Goal: Task Accomplishment & Management: Use online tool/utility

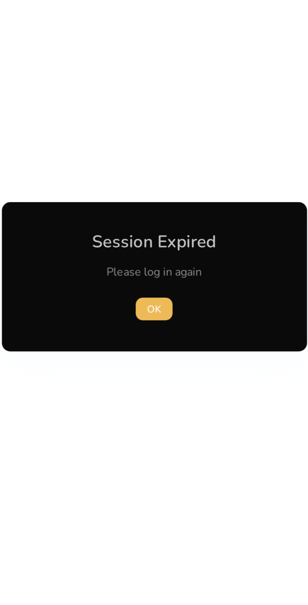
click at [155, 313] on span "button" at bounding box center [154, 316] width 16 height 15
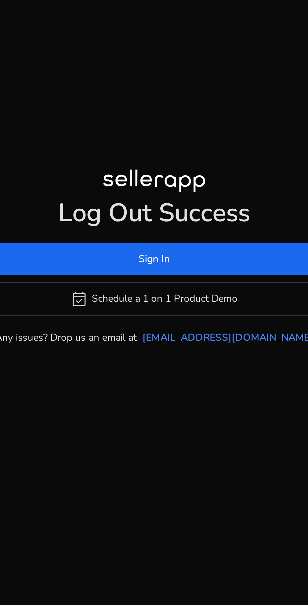
click at [197, 302] on span at bounding box center [154, 294] width 149 height 15
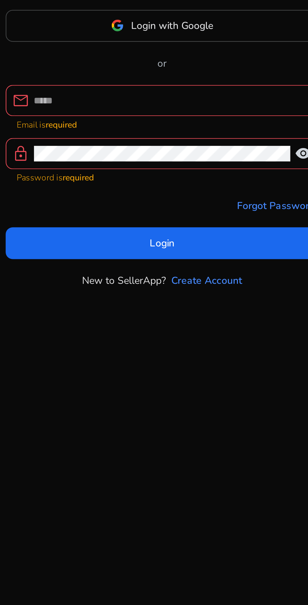
type input "**********"
click button "Login" at bounding box center [154, 359] width 139 height 14
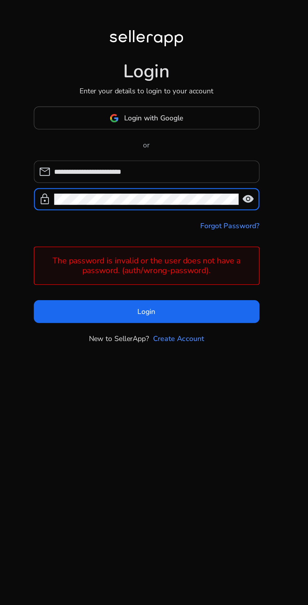
click at [219, 305] on span "visibility" at bounding box center [217, 302] width 8 height 8
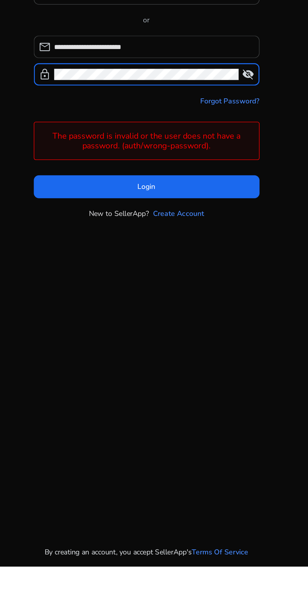
click at [210, 378] on span at bounding box center [154, 370] width 139 height 15
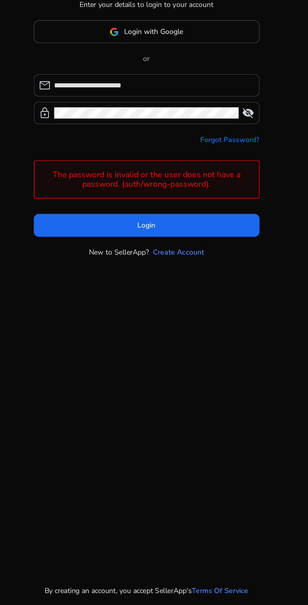
click at [216, 321] on link "Forgot Password?" at bounding box center [205, 318] width 36 height 7
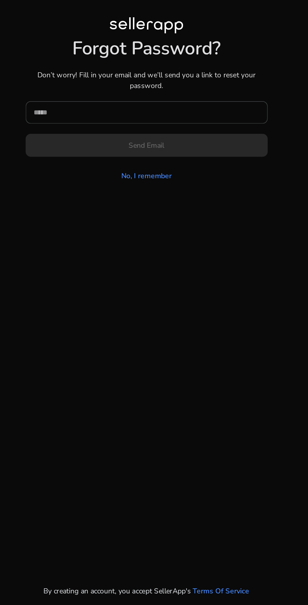
click at [203, 305] on input at bounding box center [154, 301] width 139 height 7
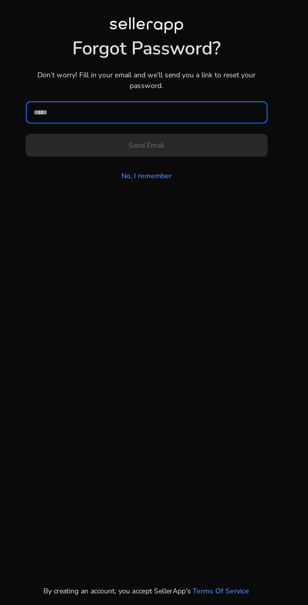
type input "**********"
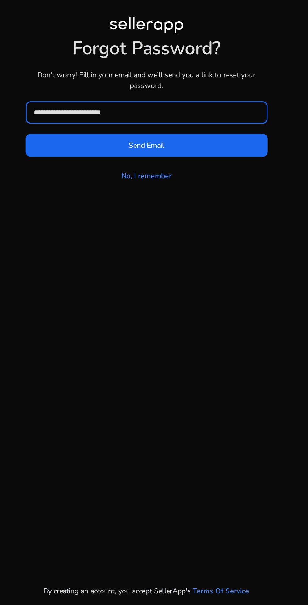
click at [205, 329] on span at bounding box center [154, 321] width 149 height 15
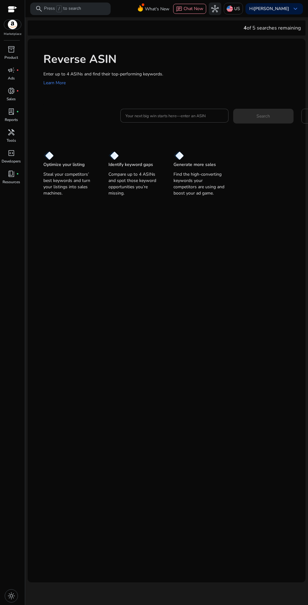
click at [178, 114] on input "Your next big win starts here—enter an ASIN" at bounding box center [174, 115] width 98 height 7
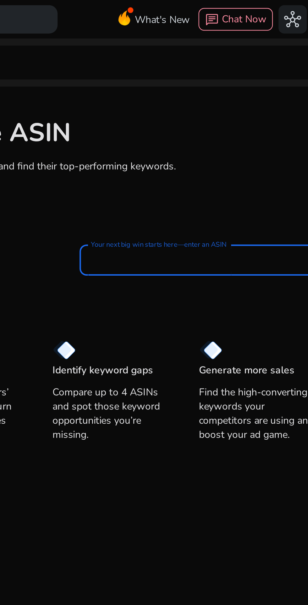
scroll to position [2, 0]
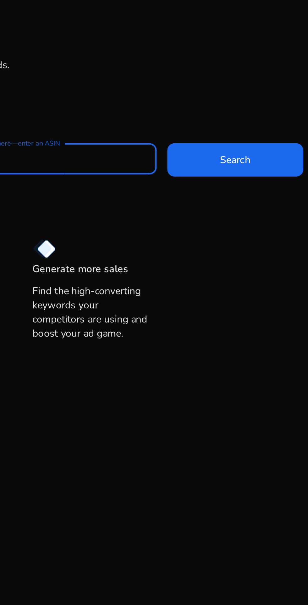
type input "**********"
click at [263, 118] on span at bounding box center [263, 115] width 60 height 15
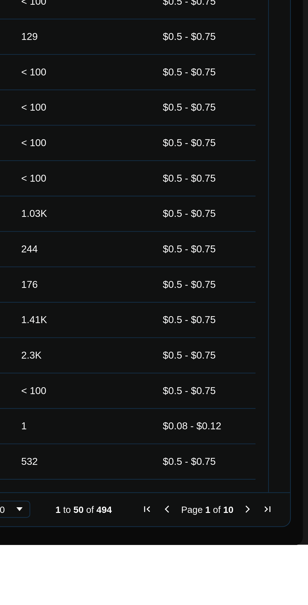
scroll to position [0, 0]
click at [278, 587] on span "Next Page" at bounding box center [280, 589] width 5 height 5
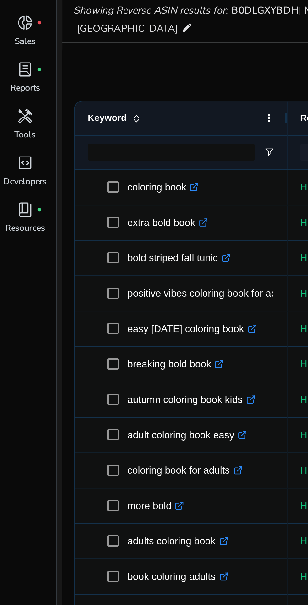
scroll to position [43, 0]
